Goal: Transaction & Acquisition: Purchase product/service

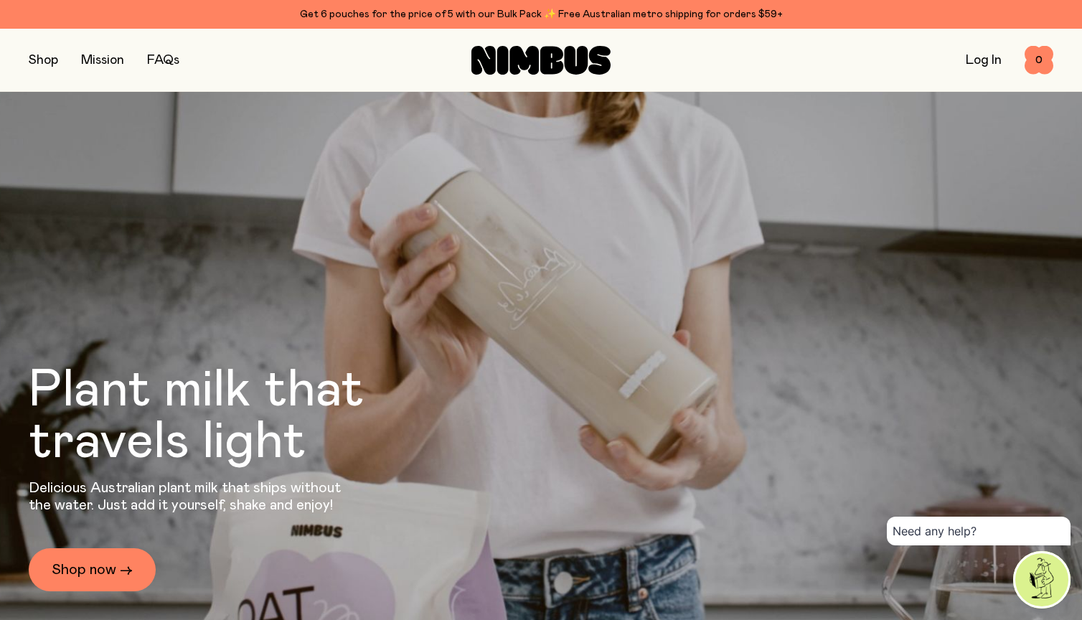
click at [173, 56] on link "FAQs" at bounding box center [163, 60] width 32 height 13
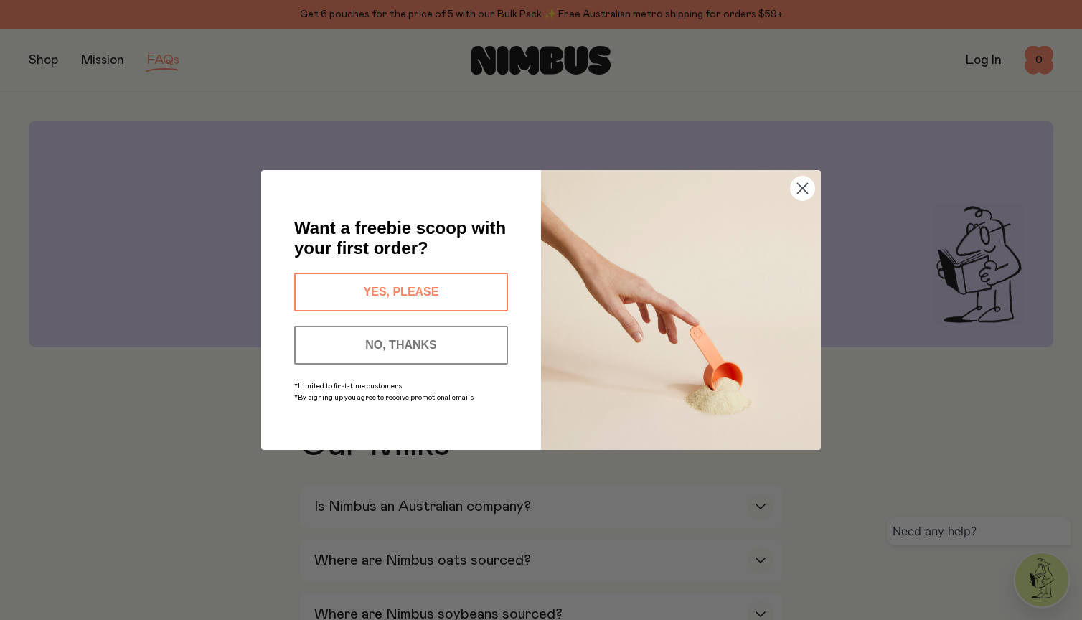
click at [401, 342] on button "NO, THANKS" at bounding box center [401, 345] width 214 height 39
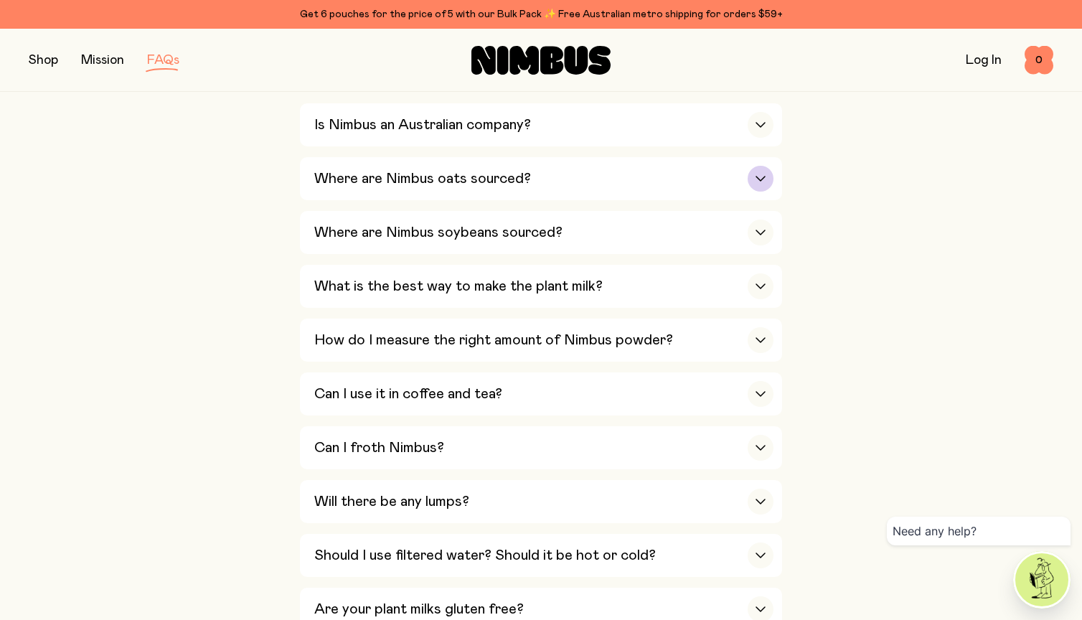
scroll to position [405, 0]
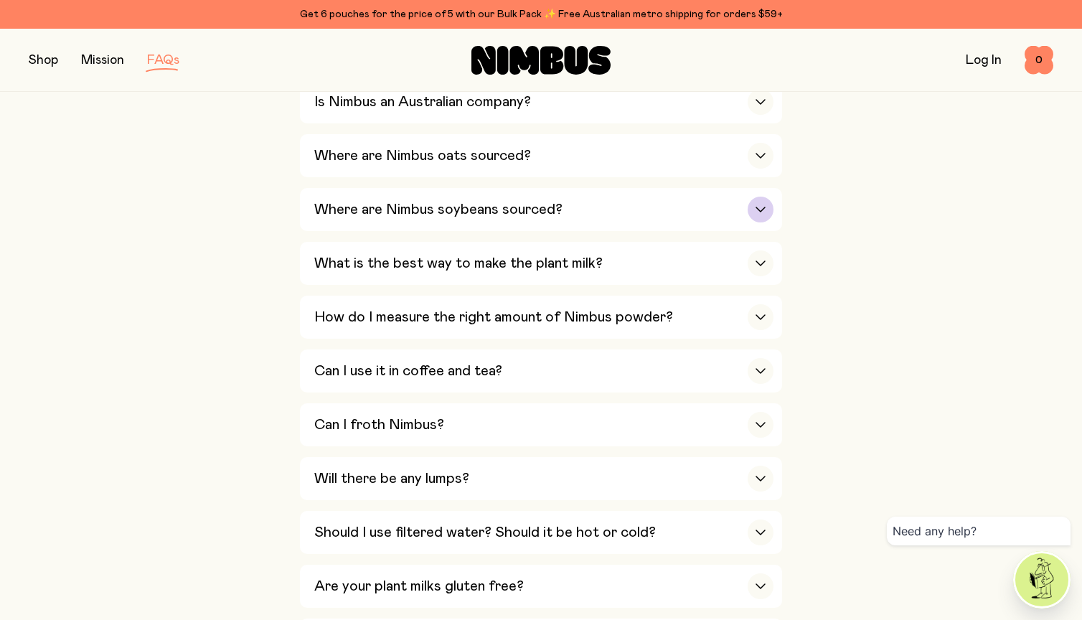
click at [490, 201] on h3 "Where are Nimbus soybeans sourced?" at bounding box center [438, 209] width 248 height 17
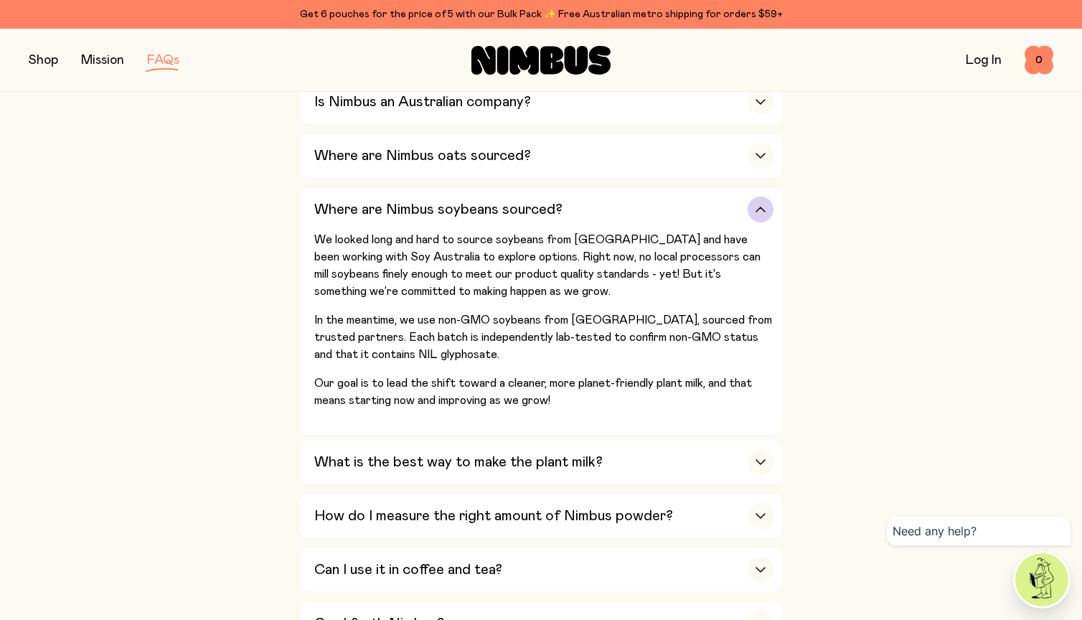
click at [490, 201] on h3 "Where are Nimbus soybeans sourced?" at bounding box center [438, 209] width 248 height 17
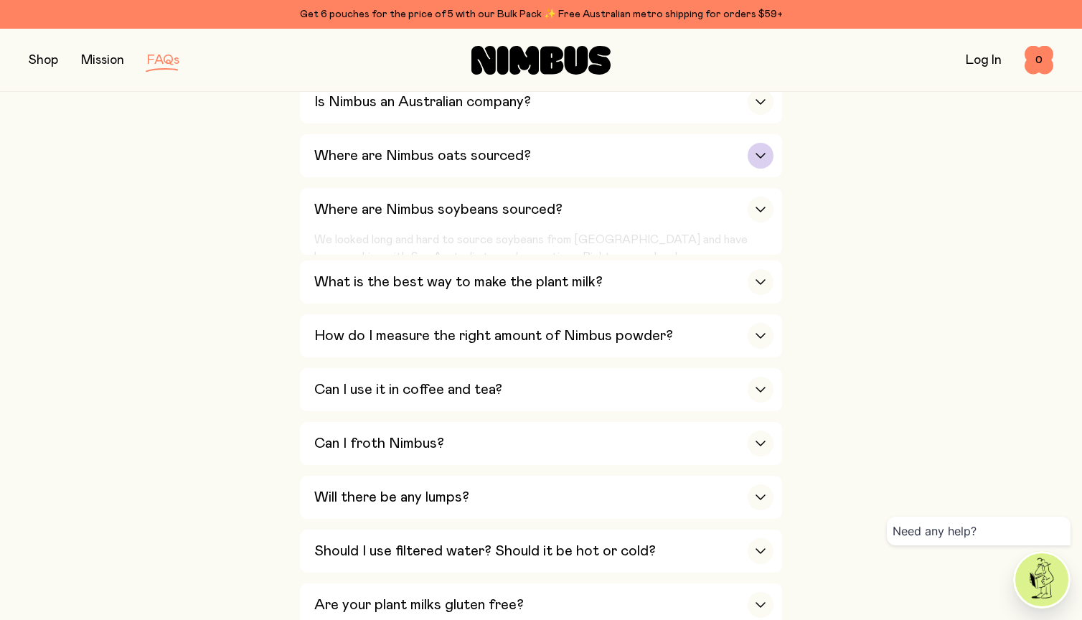
click at [490, 154] on h3 "Where are Nimbus oats sourced?" at bounding box center [422, 155] width 217 height 17
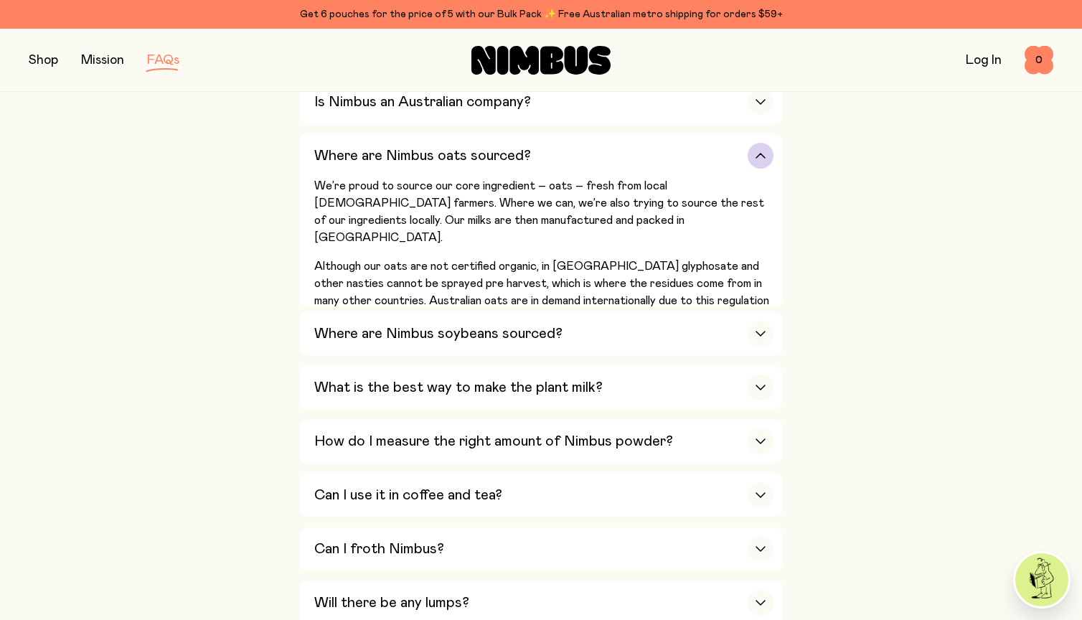
click at [490, 154] on h3 "Where are Nimbus oats sourced?" at bounding box center [422, 155] width 217 height 17
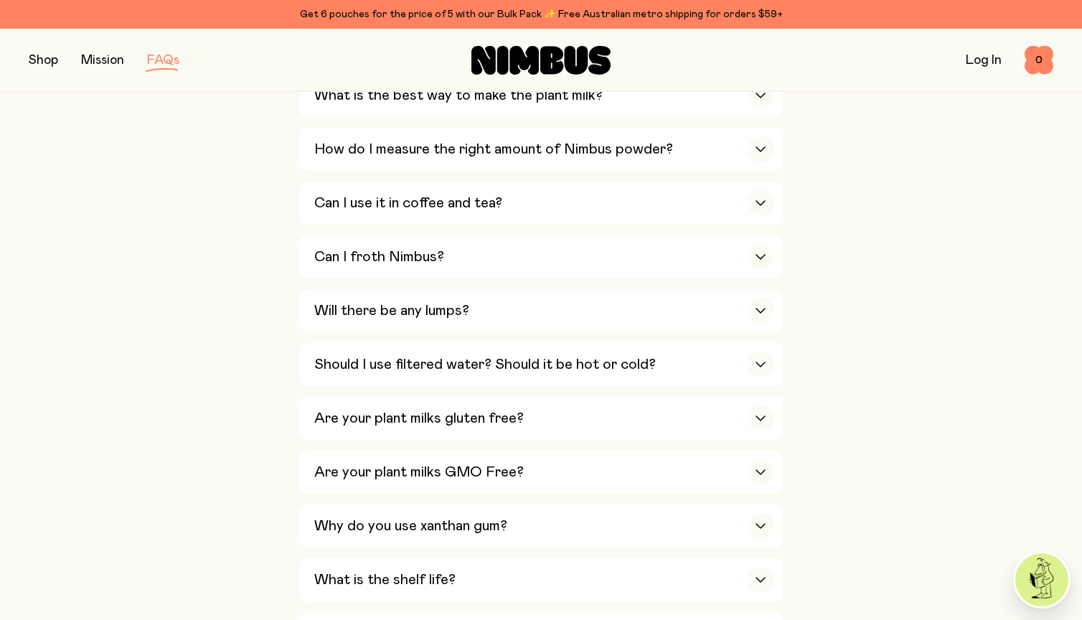
scroll to position [626, 0]
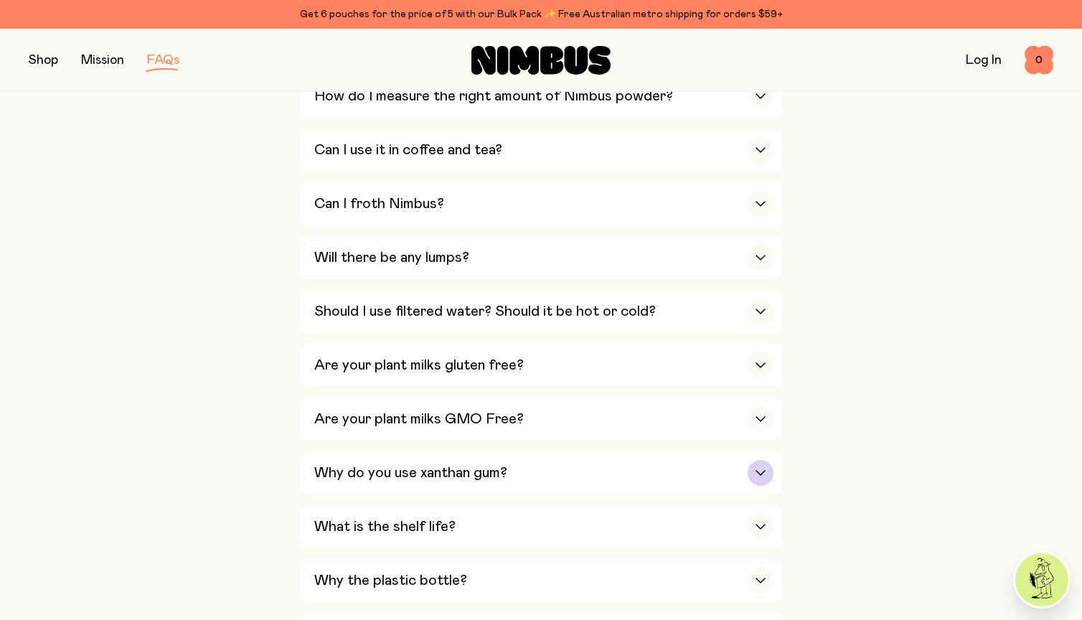
click at [372, 464] on h3 "Why do you use xanthan gum?" at bounding box center [410, 472] width 193 height 17
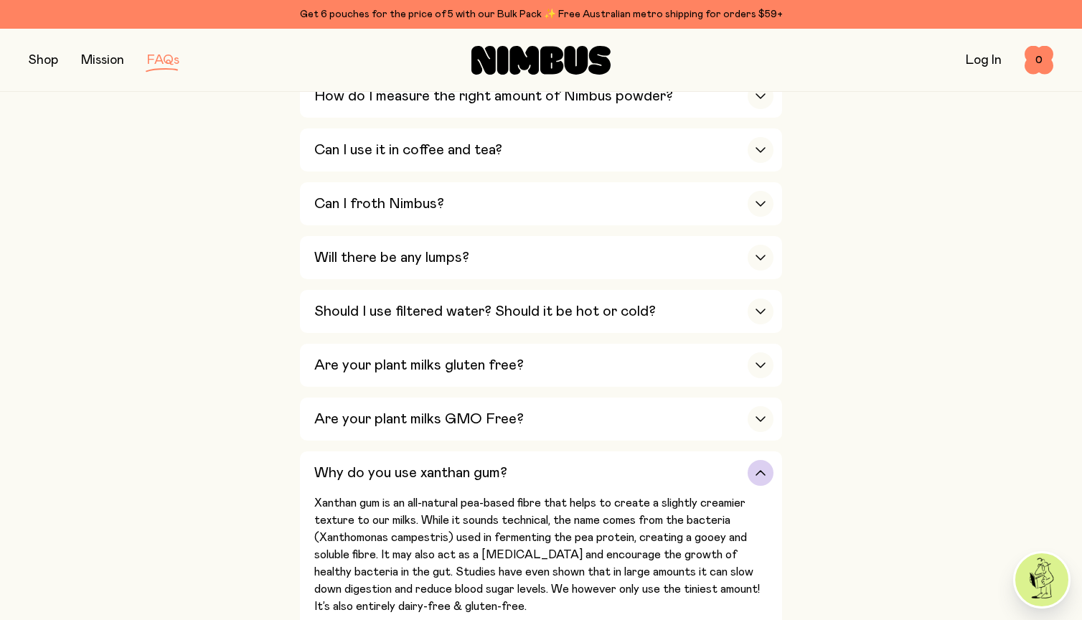
click at [372, 464] on h3 "Why do you use xanthan gum?" at bounding box center [410, 472] width 193 height 17
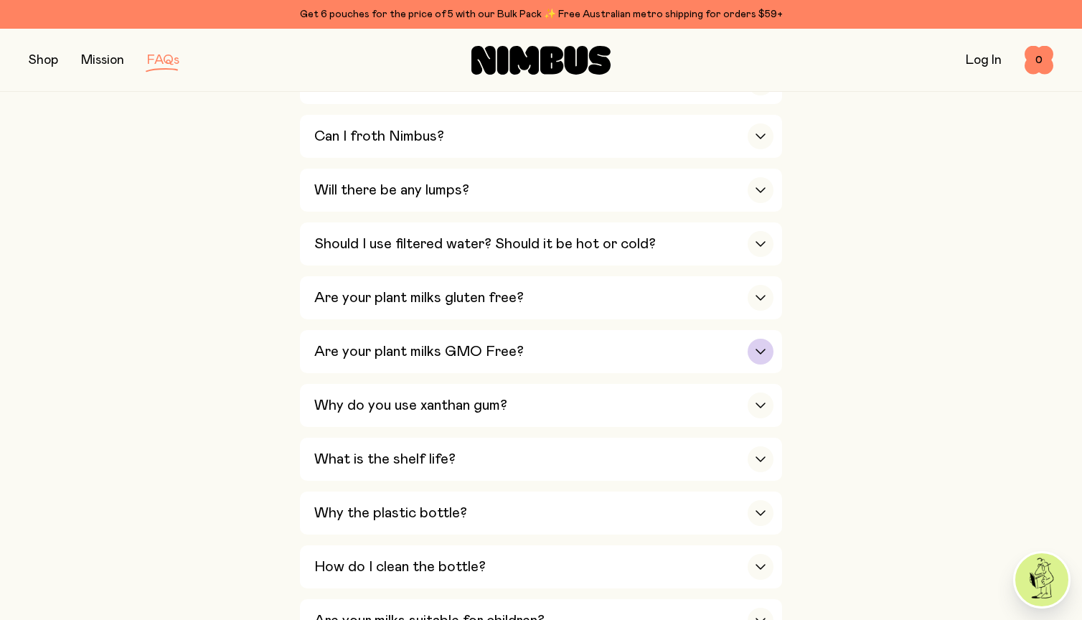
scroll to position [686, 0]
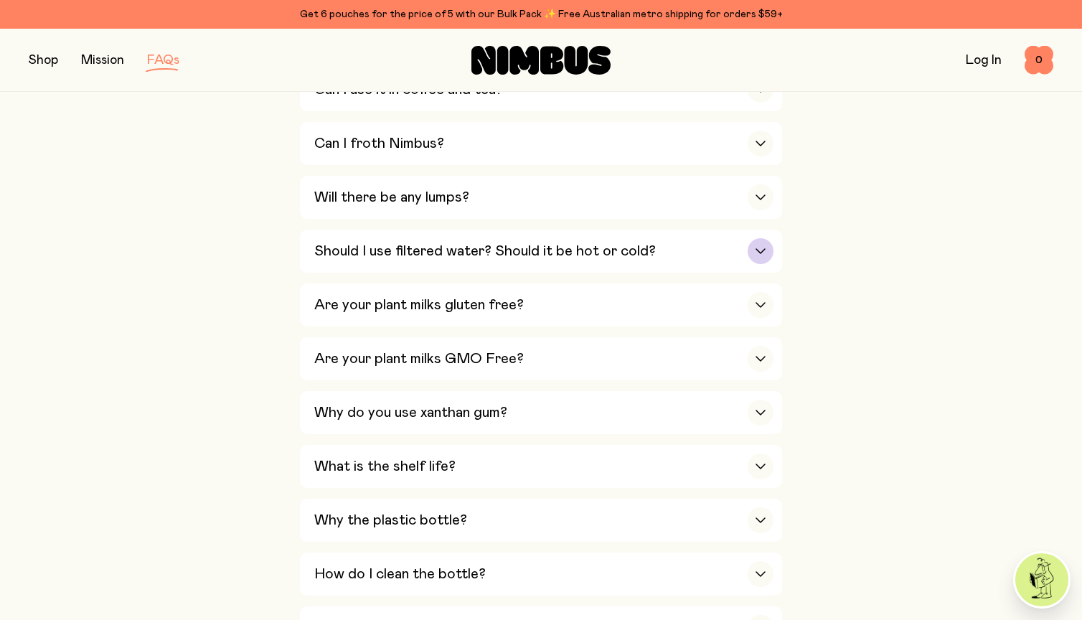
click at [426, 243] on h3 "Should I use filtered water? Should it be hot or cold?" at bounding box center [485, 251] width 342 height 17
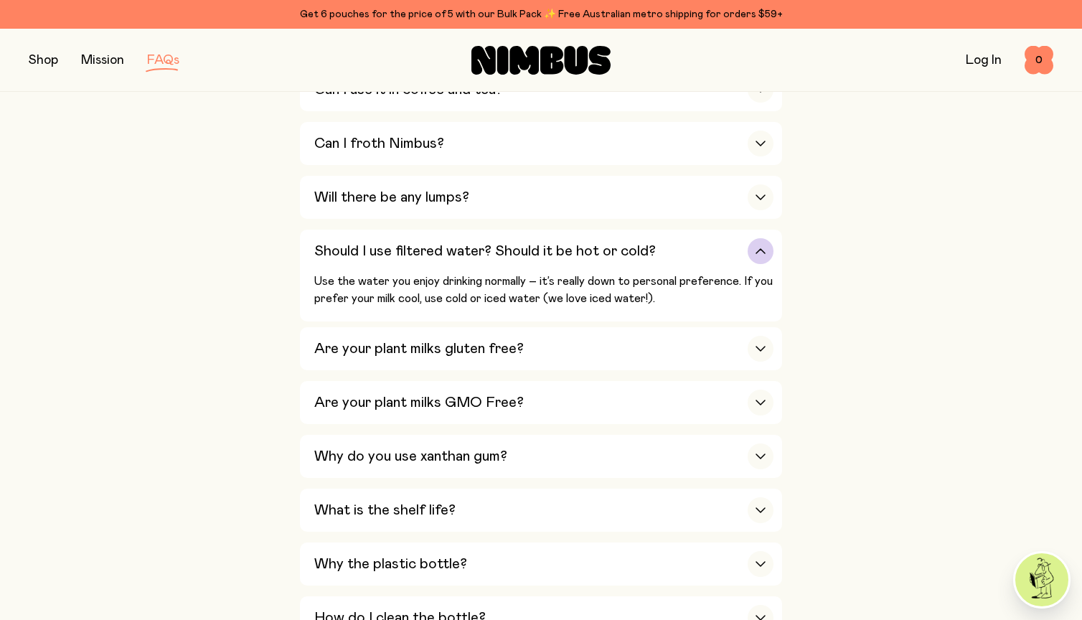
click at [426, 243] on h3 "Should I use filtered water? Should it be hot or cold?" at bounding box center [485, 251] width 342 height 17
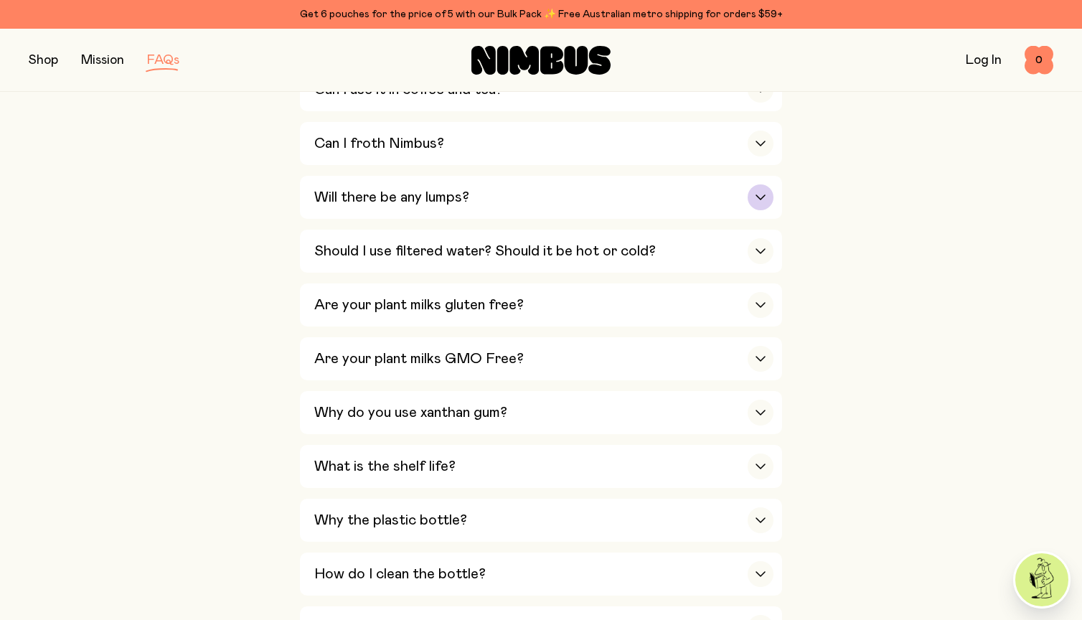
click at [435, 189] on h3 "Will there be any lumps?" at bounding box center [391, 197] width 155 height 17
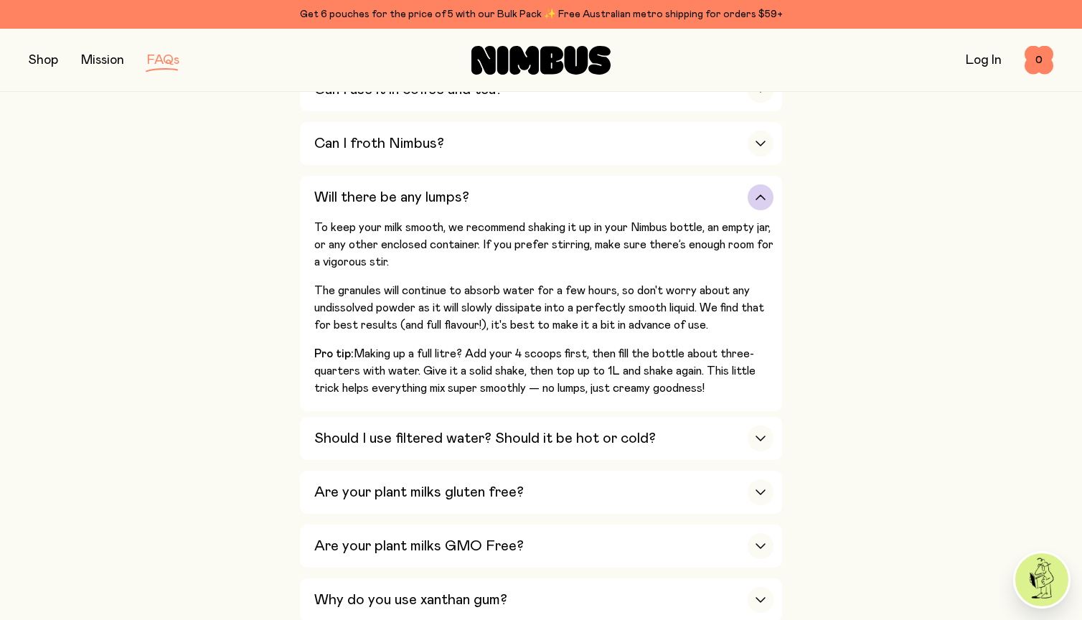
click at [435, 189] on h3 "Will there be any lumps?" at bounding box center [391, 197] width 155 height 17
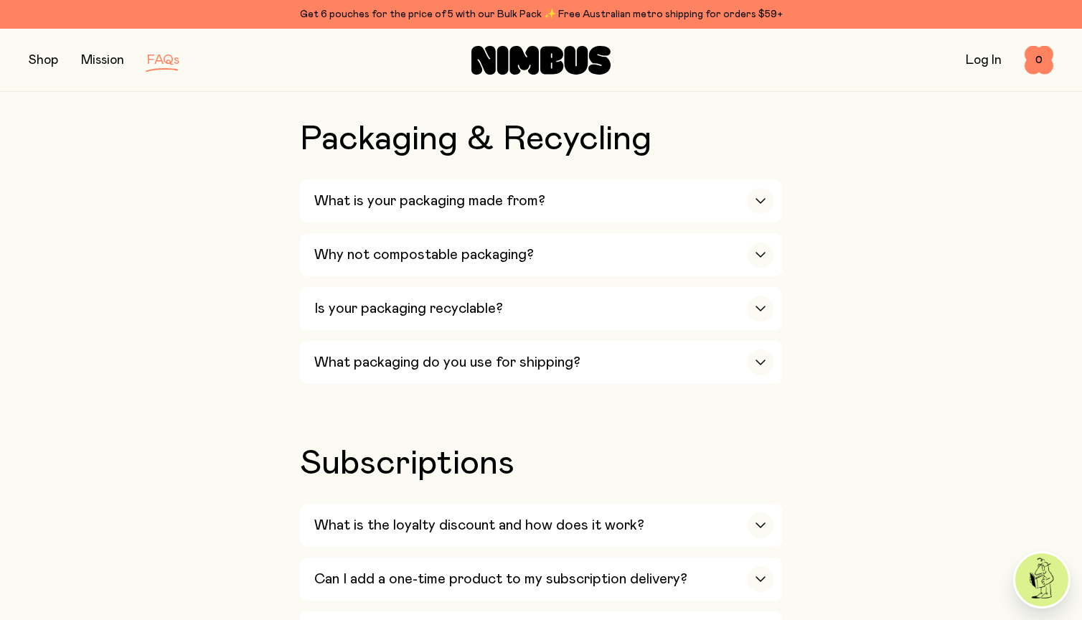
scroll to position [1351, 0]
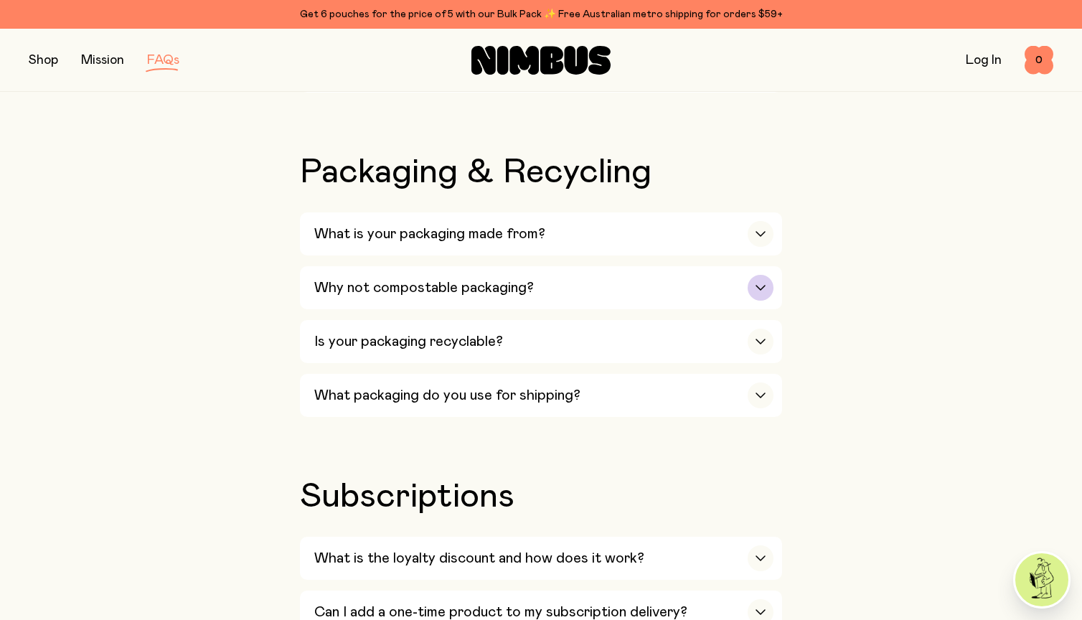
click at [434, 266] on div "Why not compostable packaging?" at bounding box center [543, 287] width 459 height 43
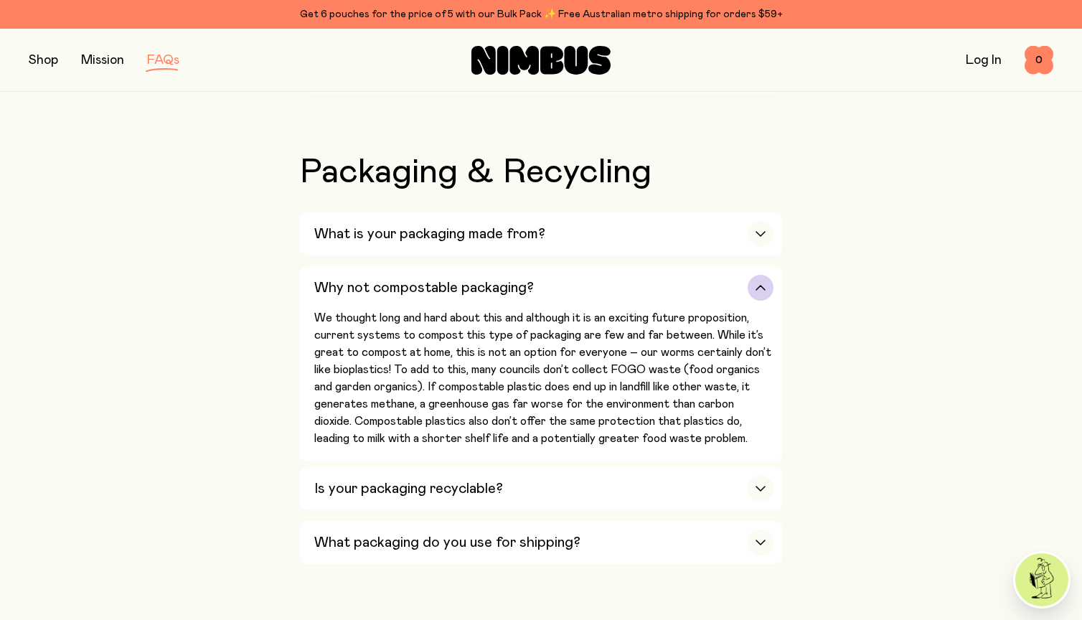
click at [434, 279] on h3 "Why not compostable packaging?" at bounding box center [424, 287] width 220 height 17
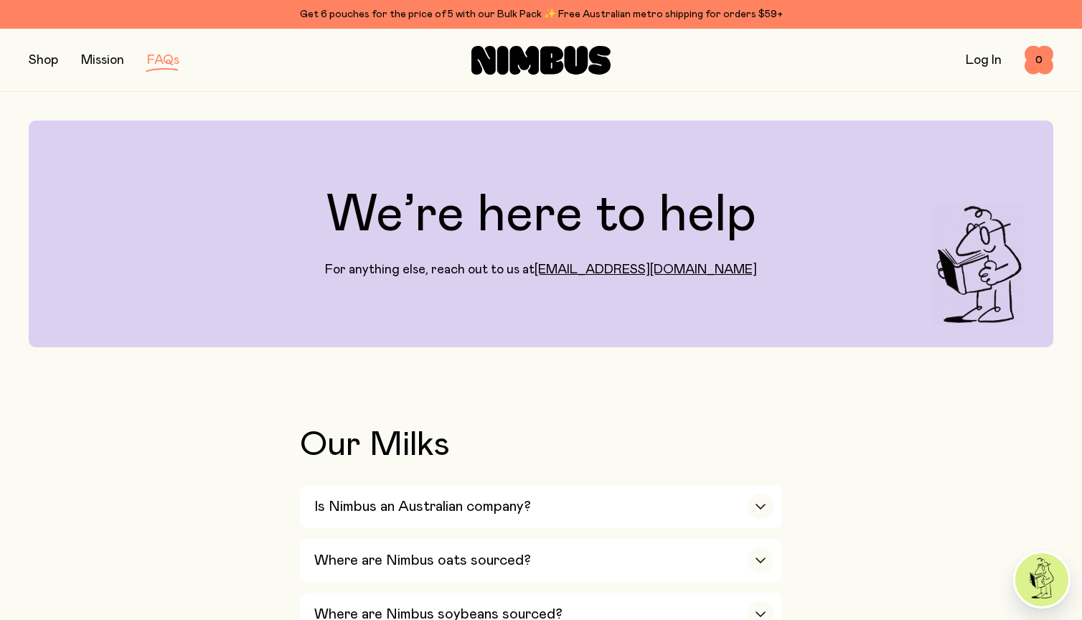
scroll to position [0, 0]
click at [28, 59] on div "Shop Mission FAQs Log In 0 0" at bounding box center [541, 60] width 1082 height 63
click at [37, 55] on button "button" at bounding box center [43, 60] width 29 height 20
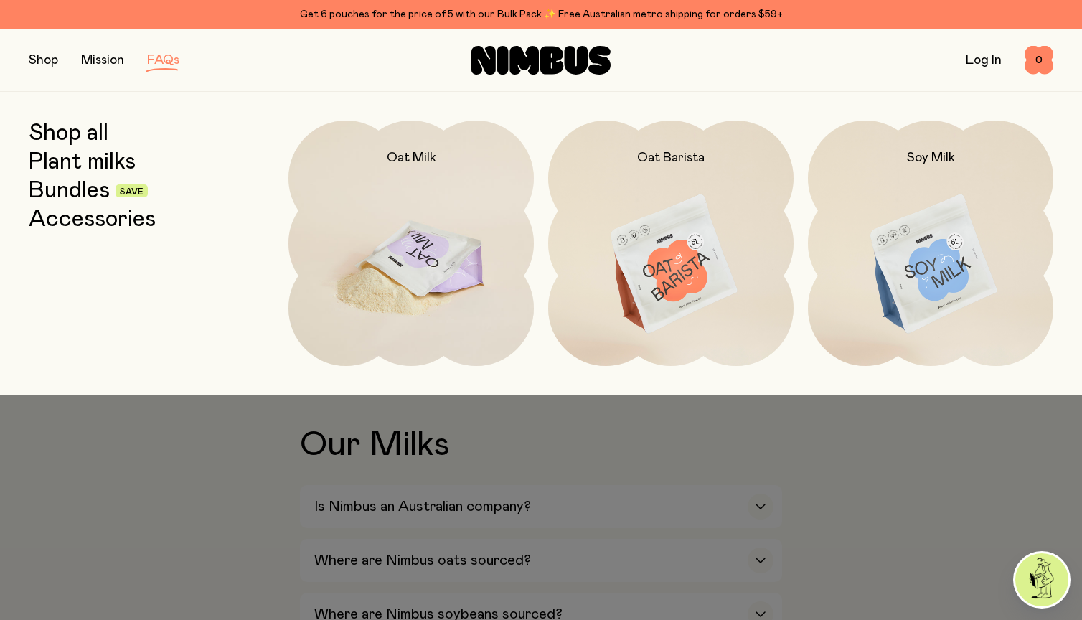
click at [398, 264] on img at bounding box center [411, 265] width 245 height 289
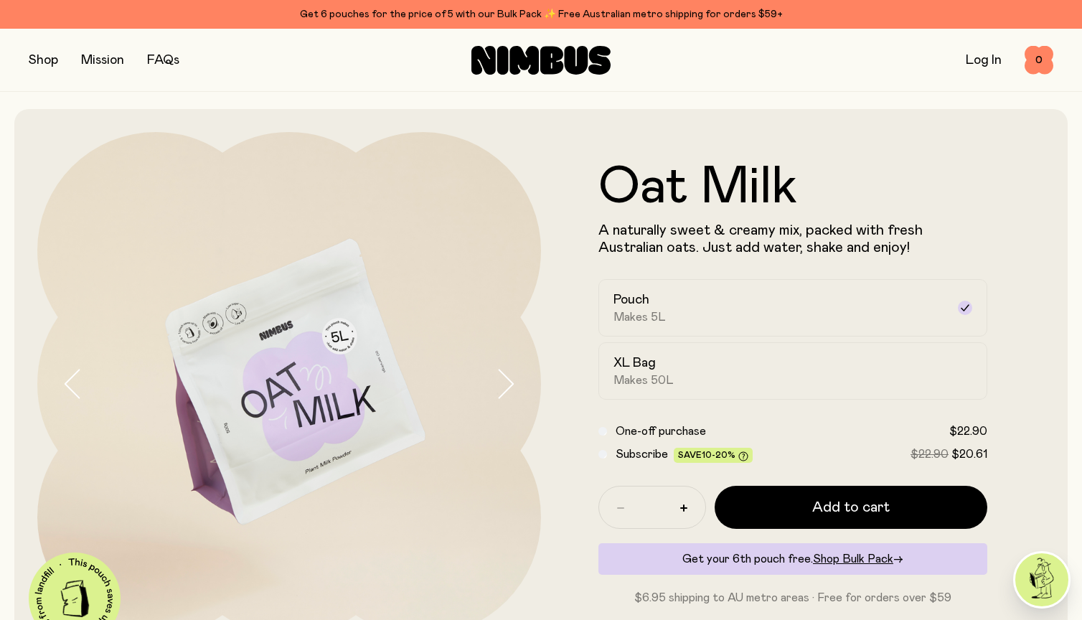
click at [42, 63] on button "button" at bounding box center [43, 60] width 29 height 20
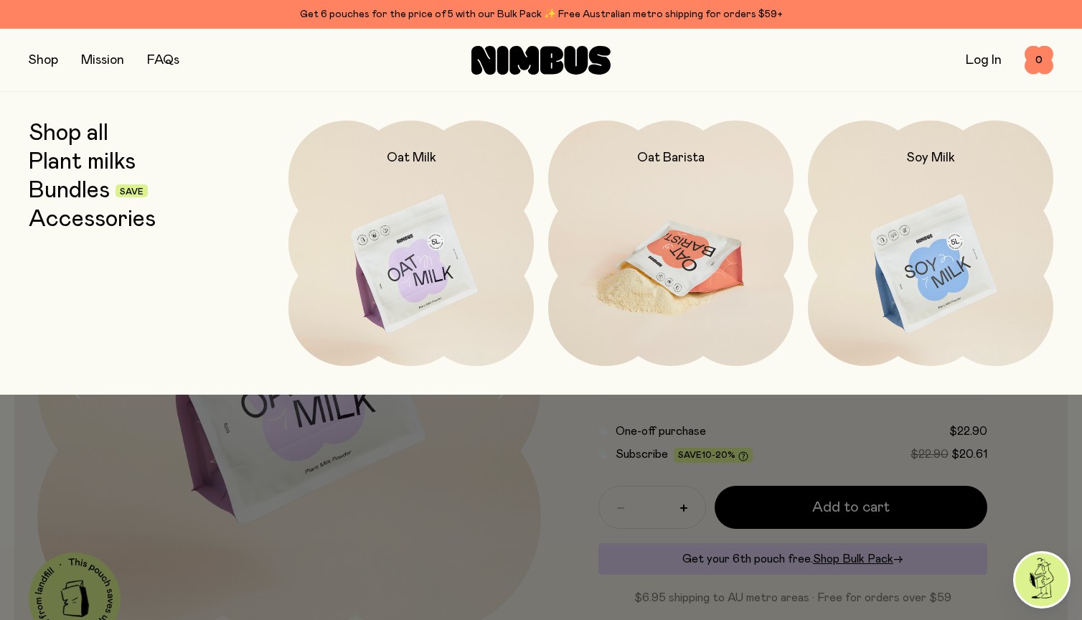
click at [607, 228] on img at bounding box center [670, 265] width 245 height 289
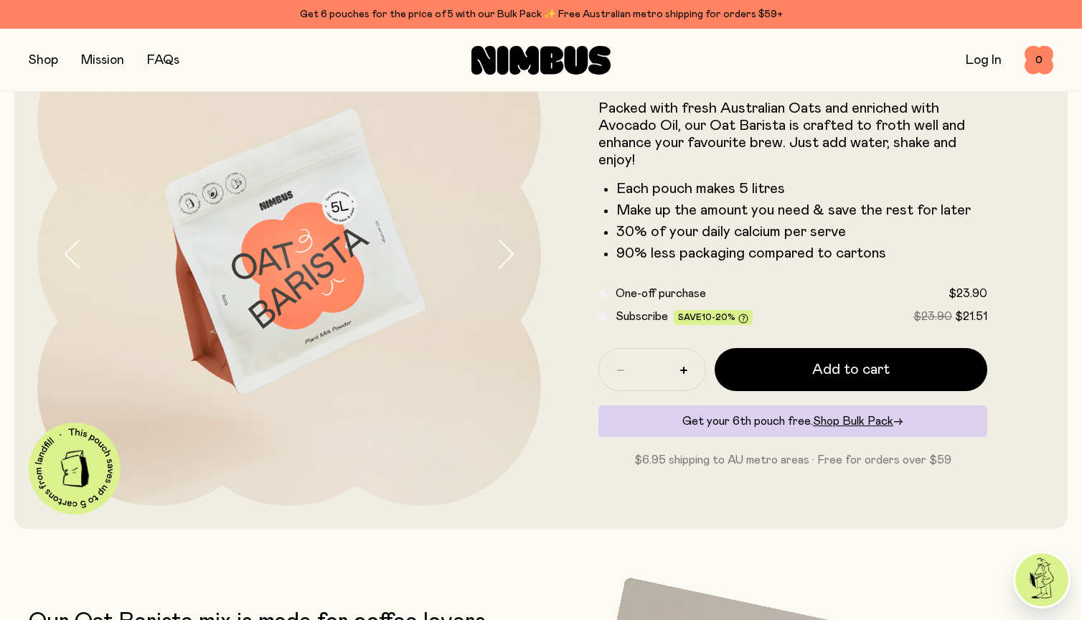
scroll to position [142, 0]
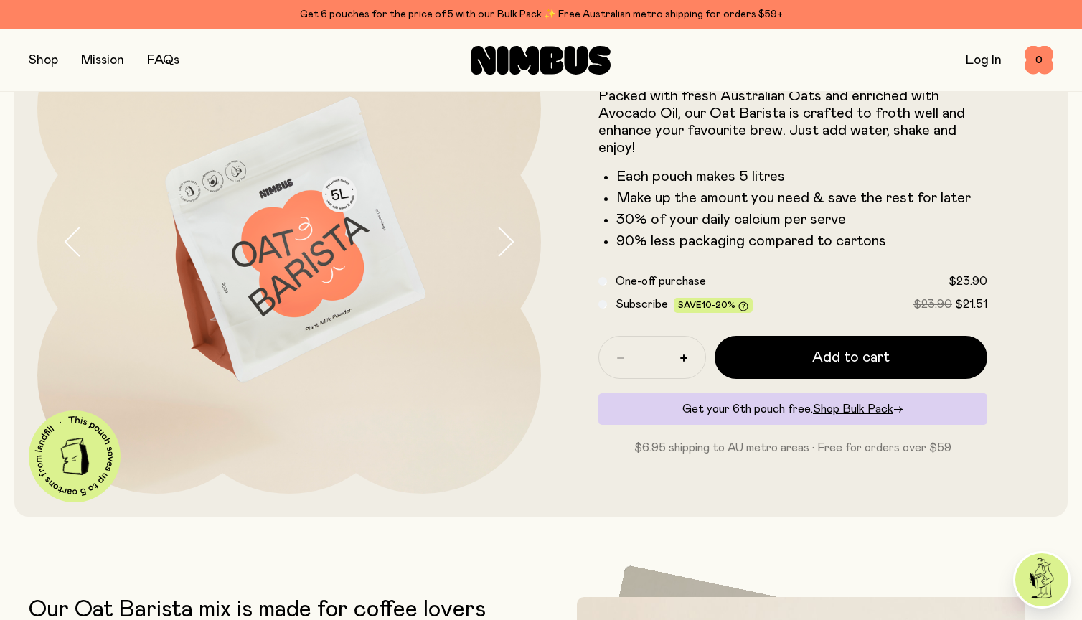
click at [609, 304] on div "Subscribe Save 10-20% $23.90 $21.51" at bounding box center [793, 304] width 389 height 17
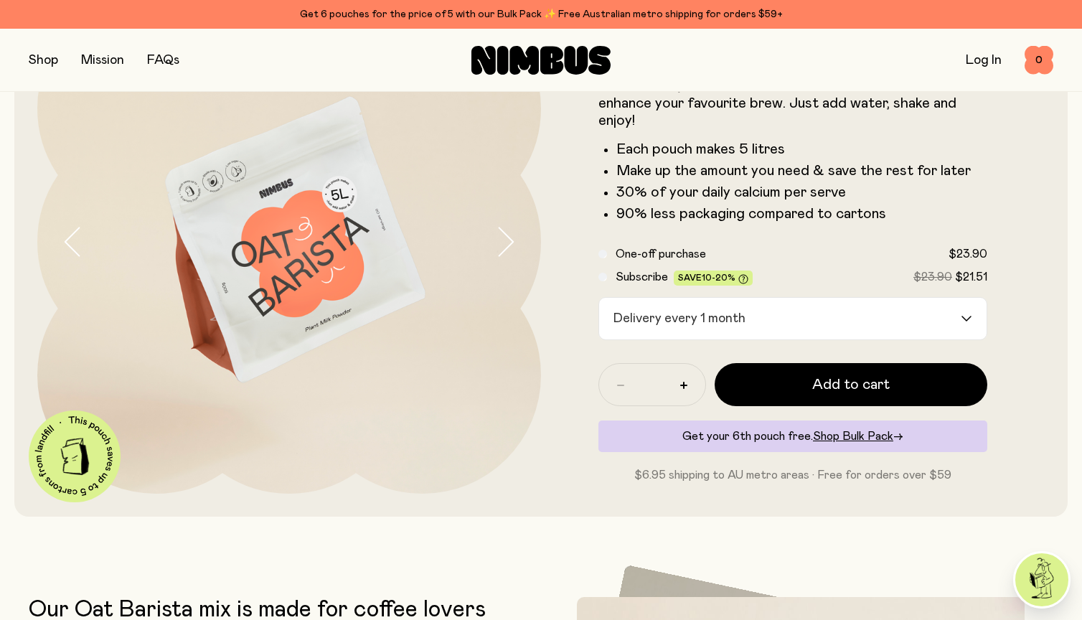
click at [734, 321] on div "Delivery every 1 month" at bounding box center [780, 319] width 362 height 42
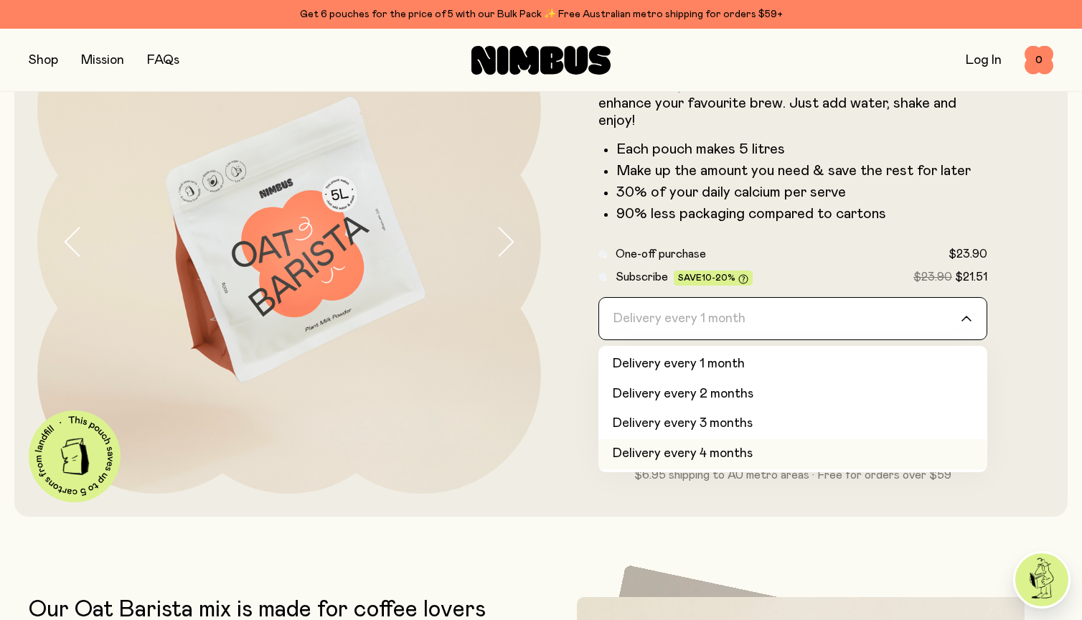
click at [725, 444] on li "Delivery every 4 months" at bounding box center [793, 454] width 389 height 30
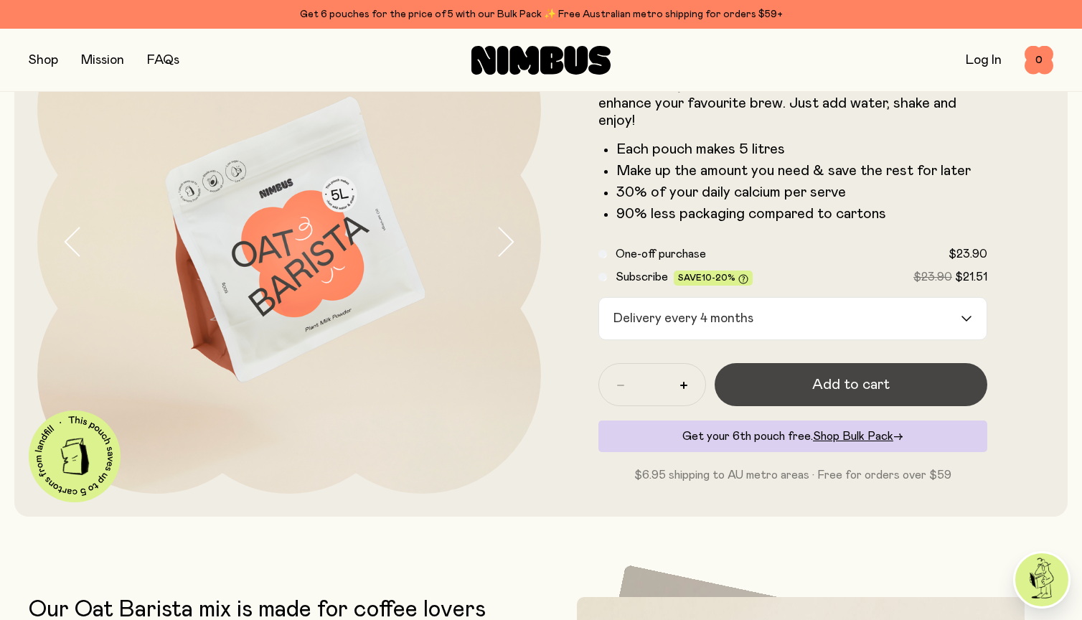
click at [822, 385] on span "Add to cart" at bounding box center [852, 385] width 78 height 20
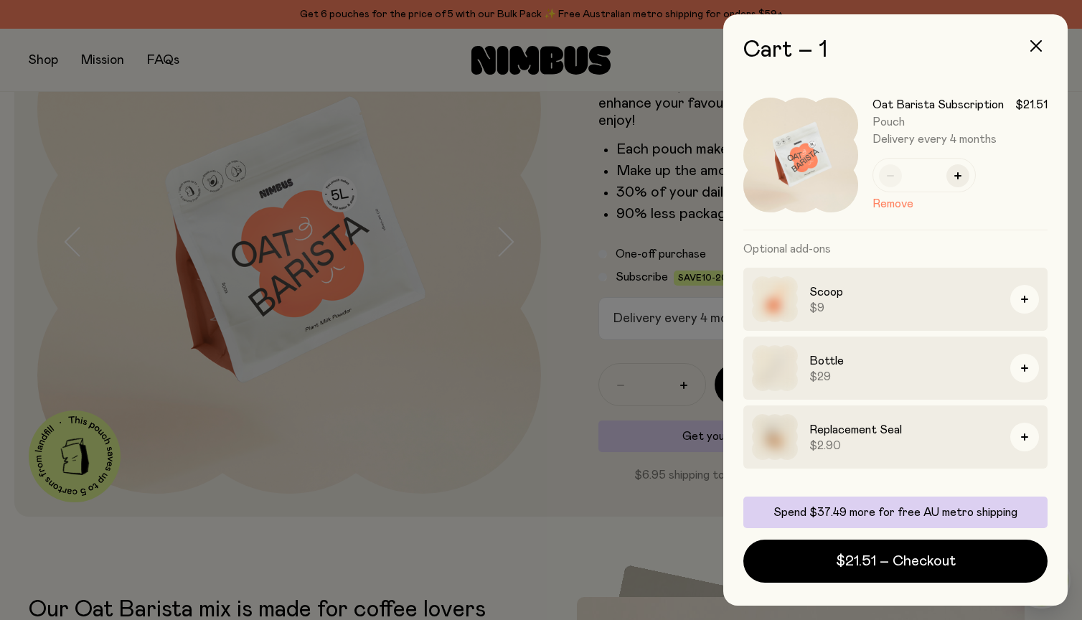
scroll to position [0, 0]
click at [564, 352] on div at bounding box center [541, 310] width 1082 height 620
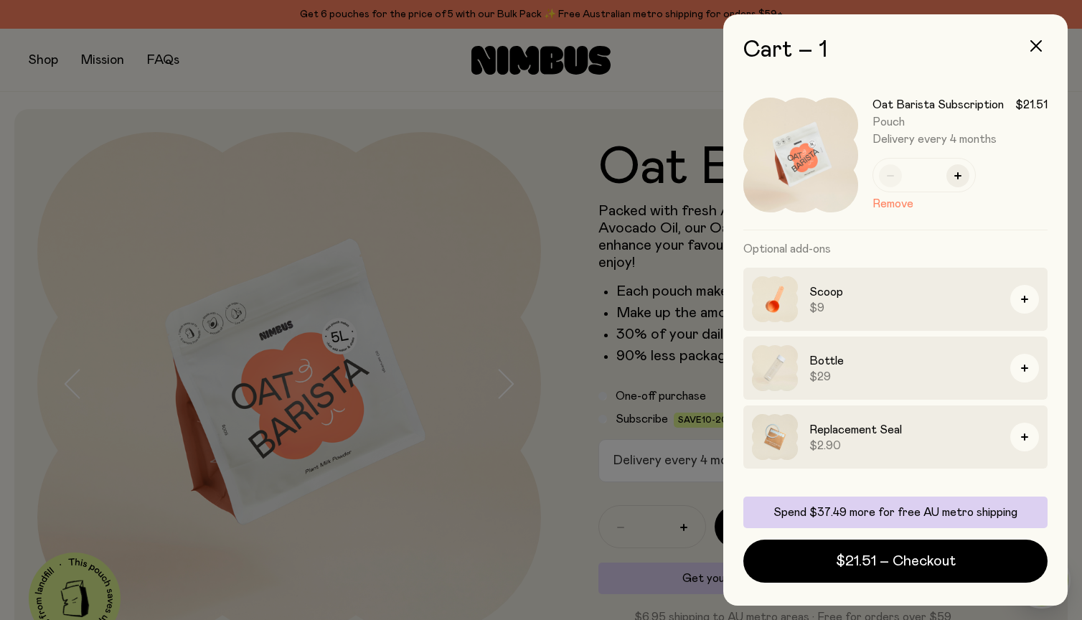
scroll to position [142, 0]
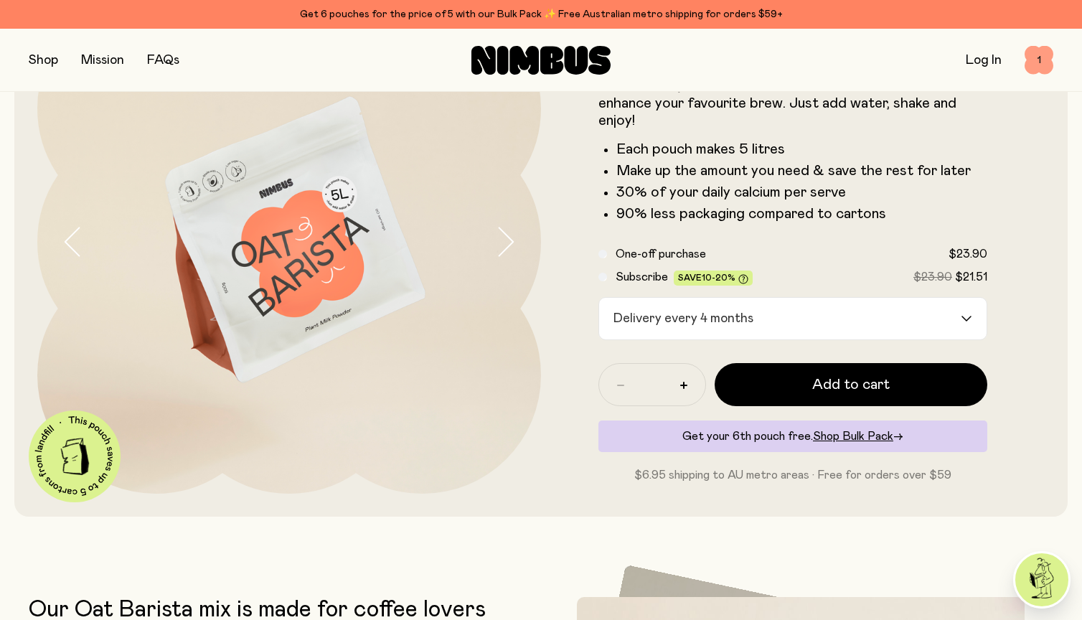
click at [1027, 61] on span "1" at bounding box center [1039, 60] width 29 height 29
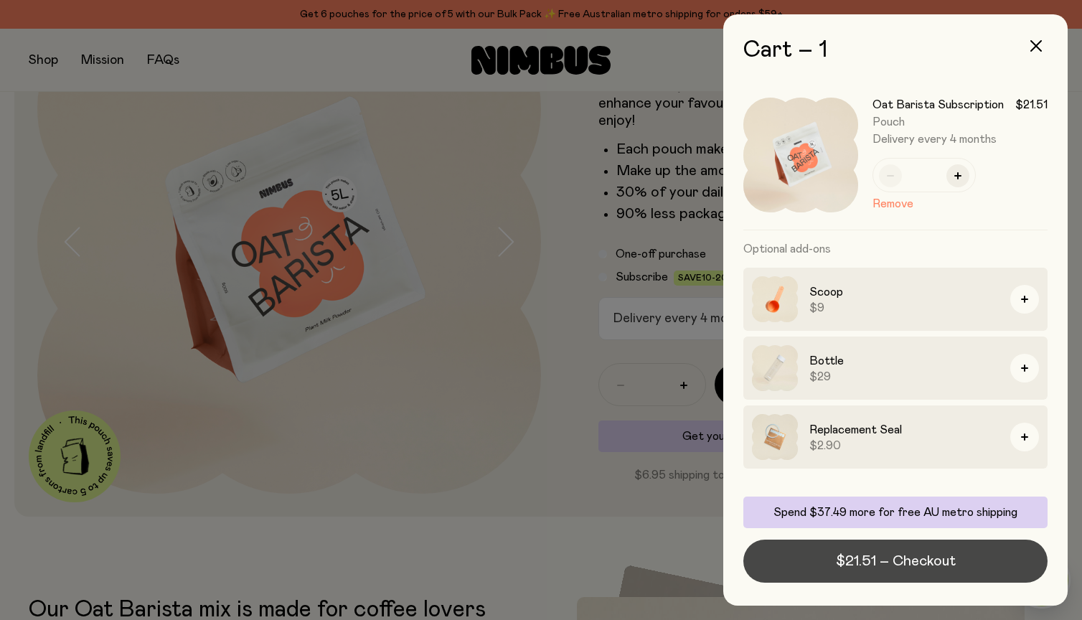
click at [909, 565] on span "$21.51 – Checkout" at bounding box center [896, 561] width 120 height 20
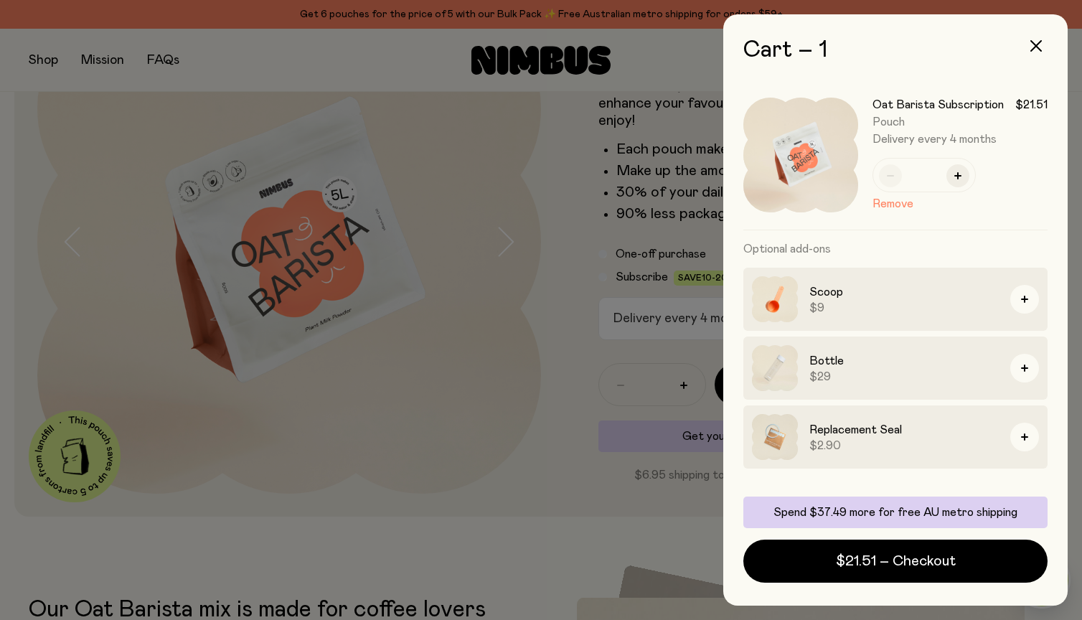
click at [525, 371] on div at bounding box center [541, 310] width 1082 height 620
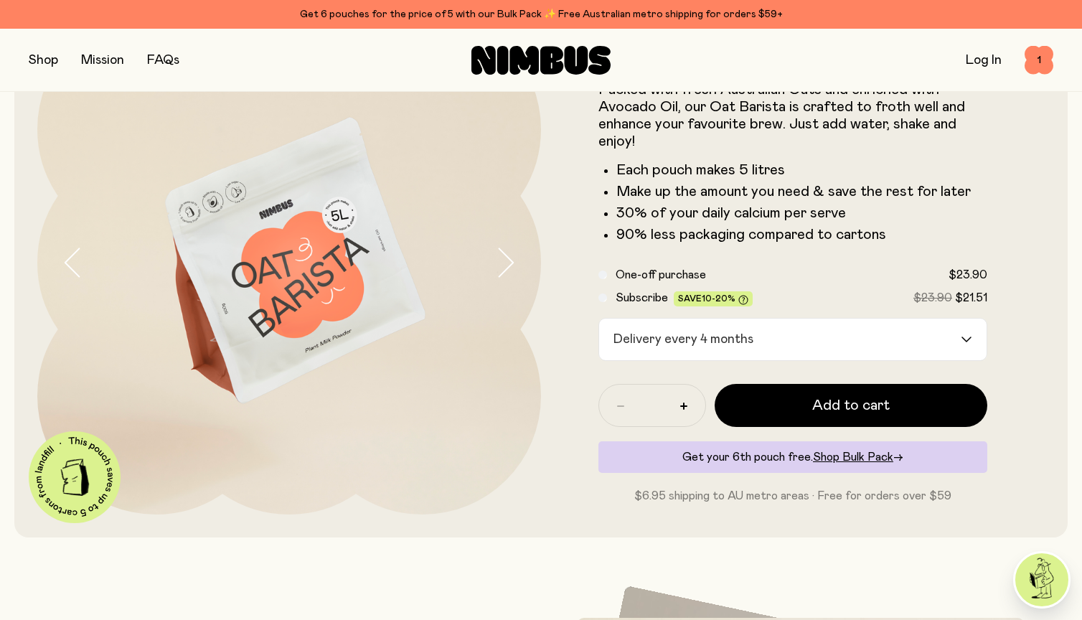
scroll to position [141, 0]
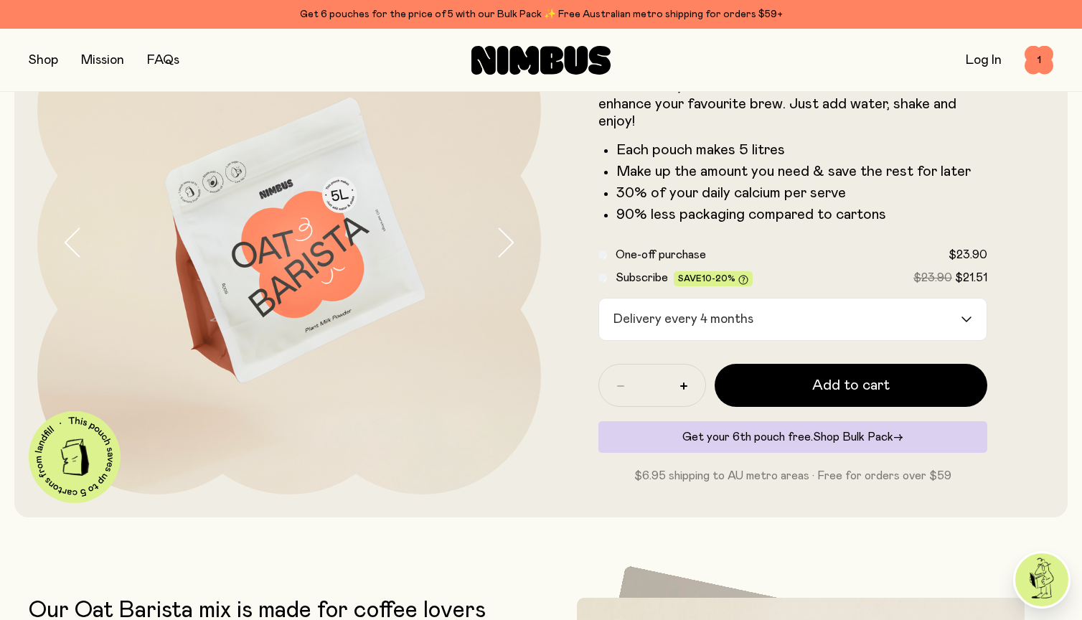
click at [871, 435] on span "Shop Bulk Pack" at bounding box center [853, 436] width 80 height 11
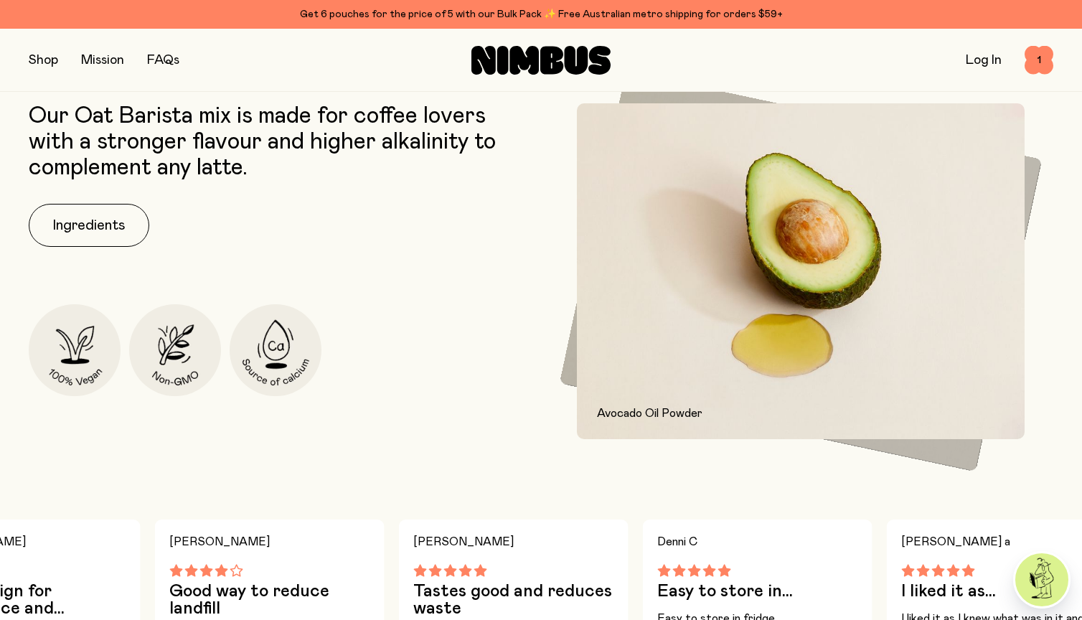
scroll to position [637, 0]
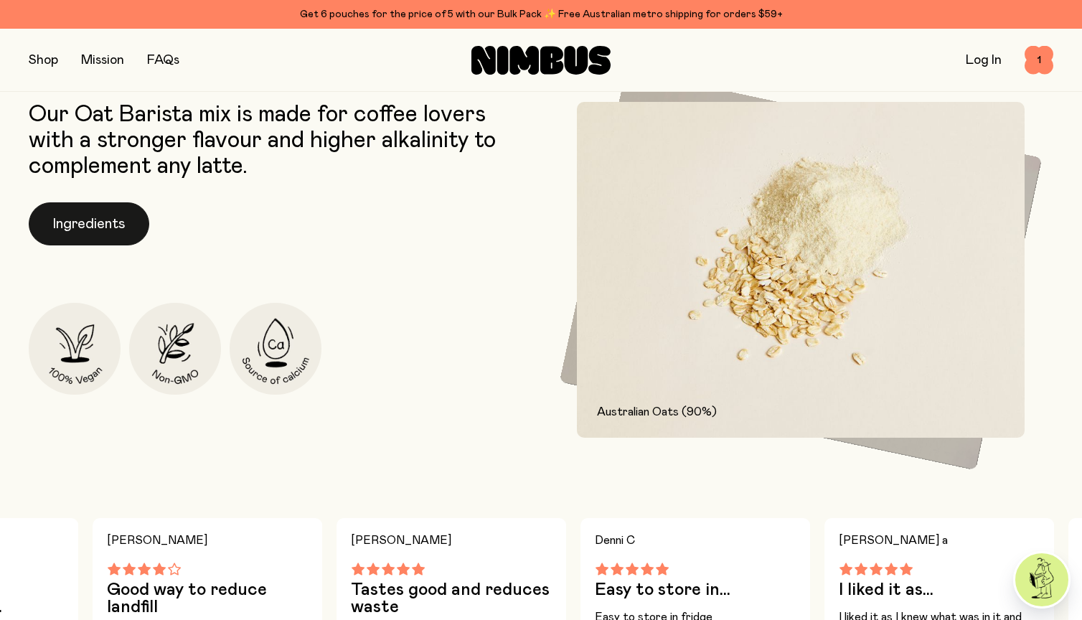
click at [91, 237] on button "Ingredients" at bounding box center [89, 223] width 121 height 43
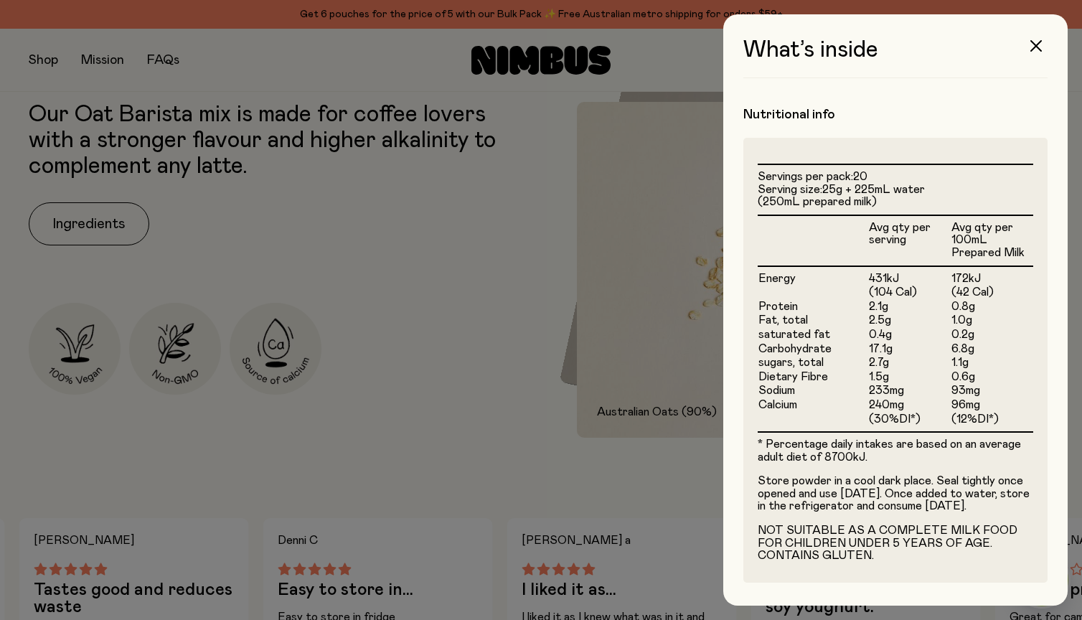
scroll to position [363, 0]
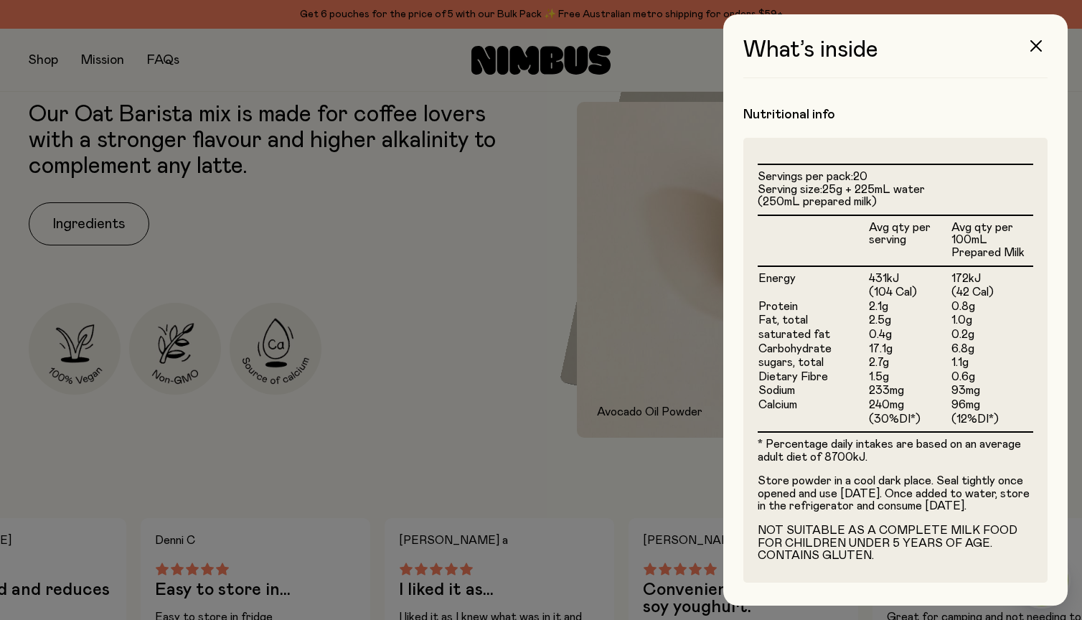
click at [495, 459] on div at bounding box center [541, 310] width 1082 height 620
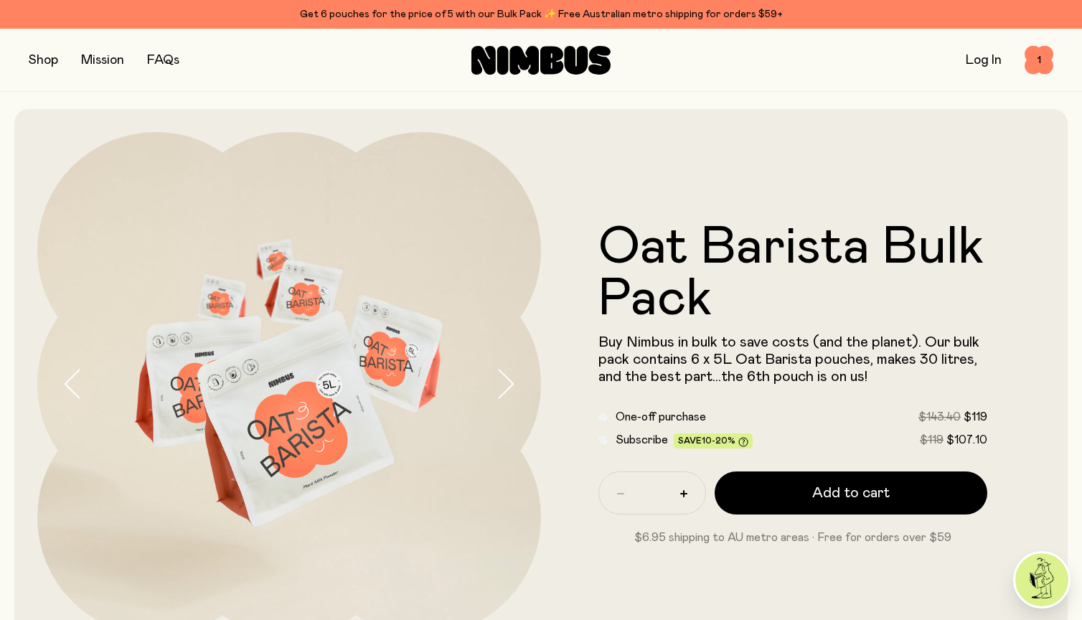
scroll to position [0, 0]
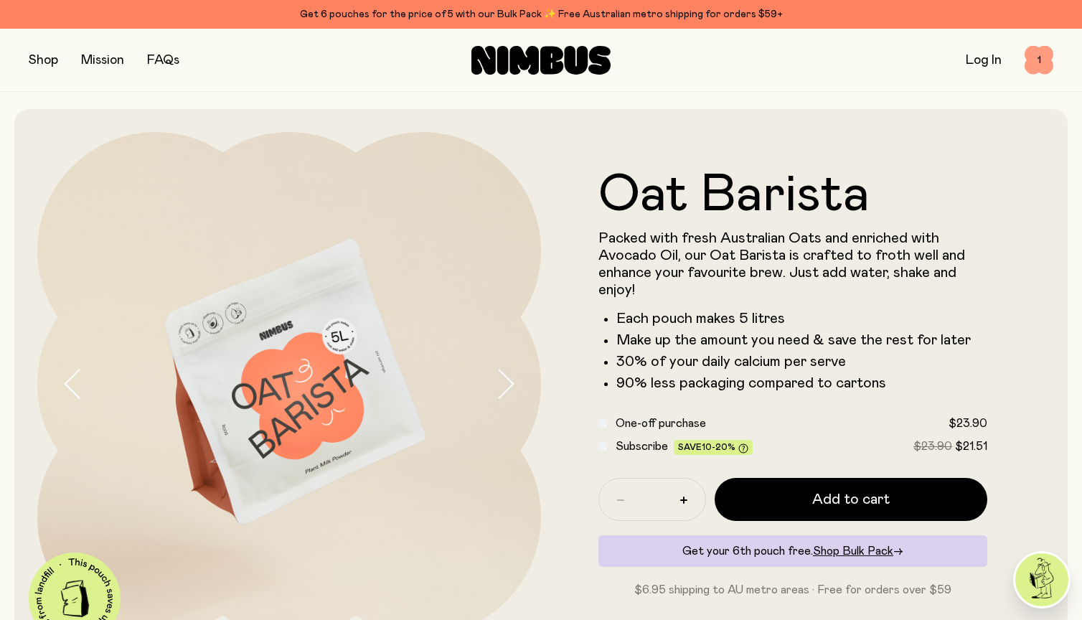
click at [1037, 59] on span "1" at bounding box center [1039, 60] width 29 height 29
